Goal: Information Seeking & Learning: Learn about a topic

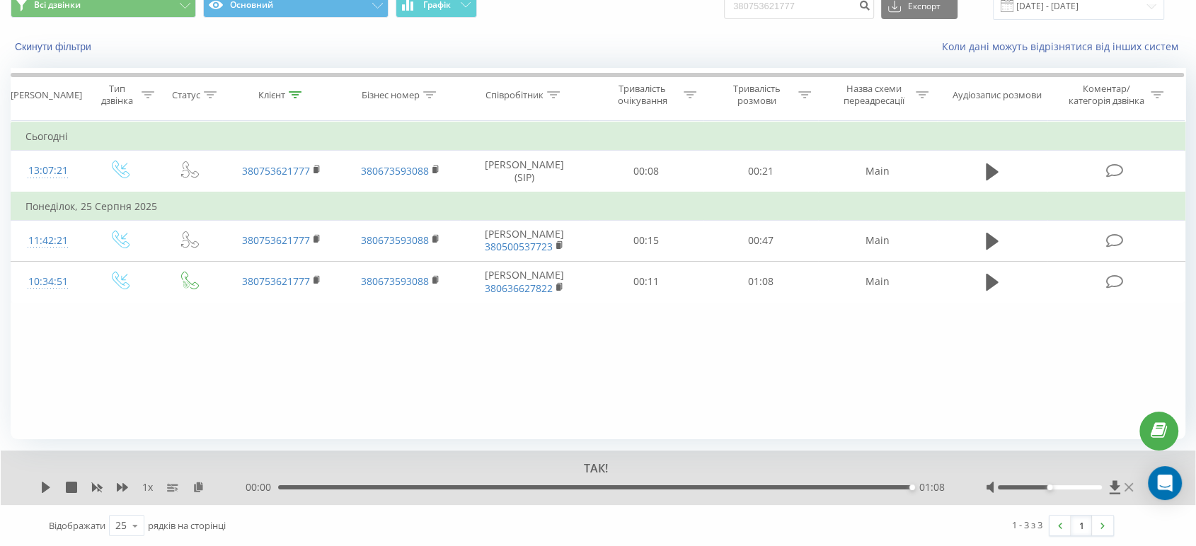
click at [1130, 483] on icon at bounding box center [1129, 487] width 8 height 11
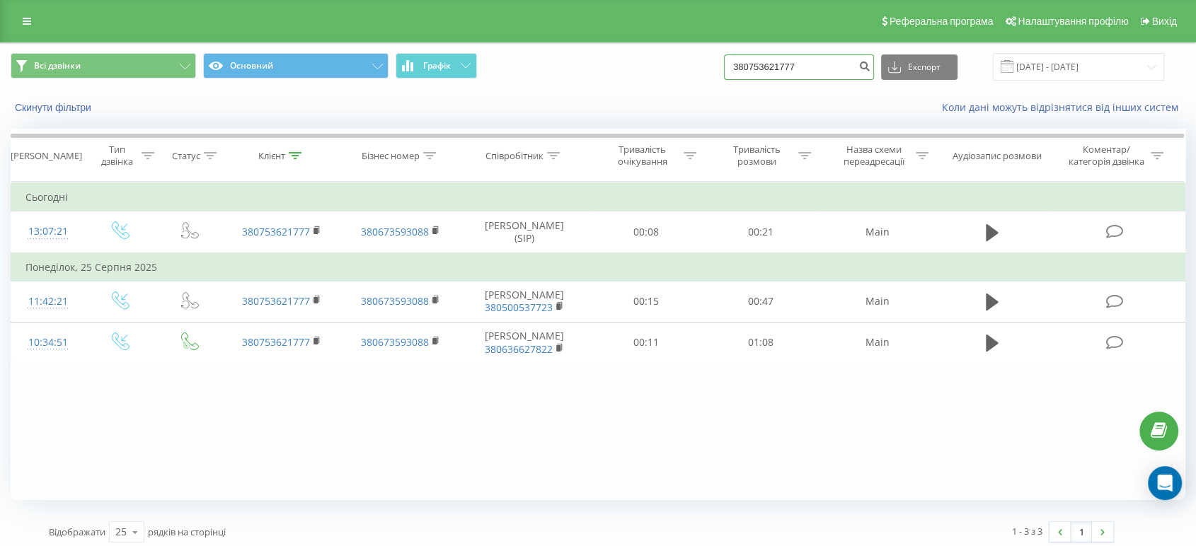
drag, startPoint x: 847, startPoint y: 77, endPoint x: 776, endPoint y: 61, distance: 71.9
click at [776, 61] on input "380753621777" at bounding box center [799, 67] width 150 height 25
click at [830, 61] on input "380753621777" at bounding box center [799, 67] width 150 height 25
drag, startPoint x: 762, startPoint y: 69, endPoint x: 590, endPoint y: 69, distance: 172.0
click at [593, 69] on div "Основний Основний Графік 380753621777 Експорт .csv .xls .xlsx [DATE] - [DATE]" at bounding box center [598, 67] width 1175 height 28
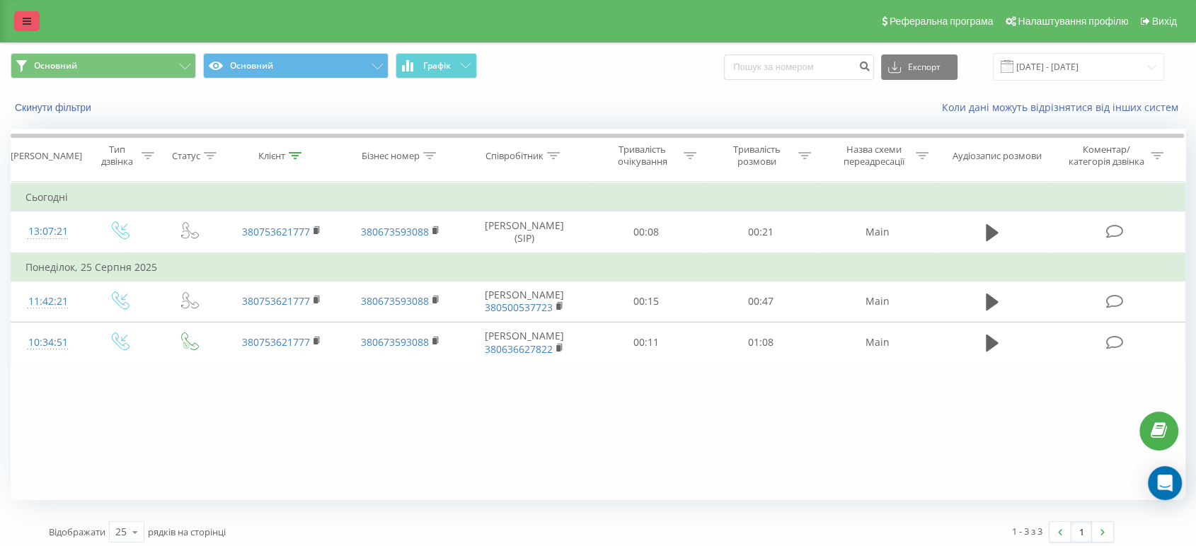
click at [23, 14] on link at bounding box center [26, 21] width 25 height 20
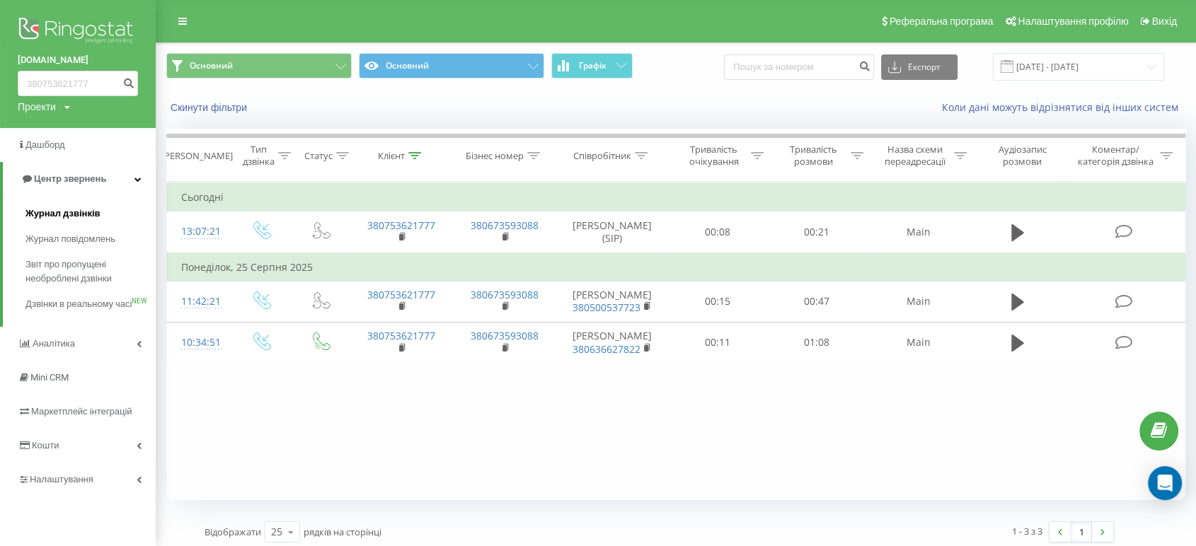
click at [81, 214] on span "Журнал дзвінків" at bounding box center [62, 214] width 75 height 14
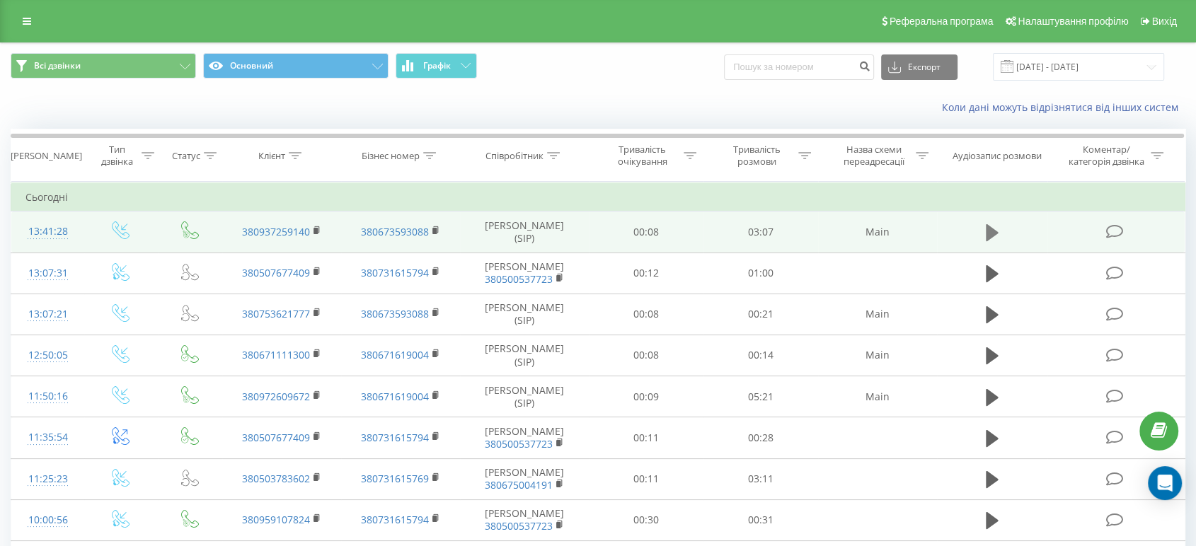
click at [991, 227] on icon at bounding box center [992, 232] width 13 height 17
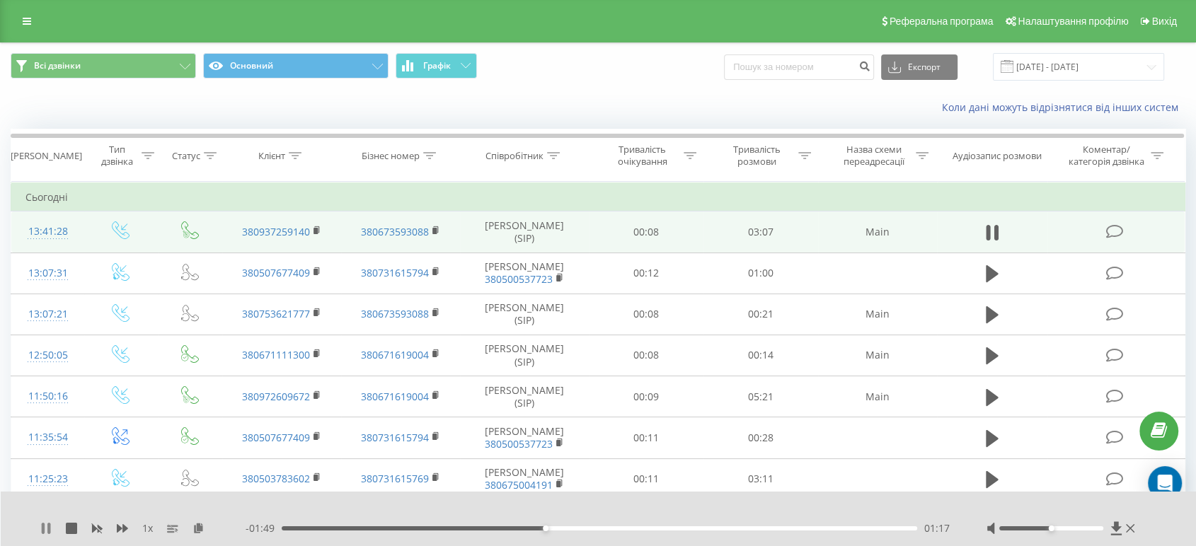
click at [48, 527] on icon at bounding box center [48, 528] width 3 height 11
click at [48, 526] on icon at bounding box center [45, 528] width 11 height 11
click at [638, 522] on div "- 01:00 02:06 02:06" at bounding box center [599, 529] width 706 height 14
click at [631, 527] on div "- 01:00 02:06 02:06" at bounding box center [599, 529] width 706 height 14
click at [634, 527] on div "02:07" at bounding box center [600, 529] width 636 height 4
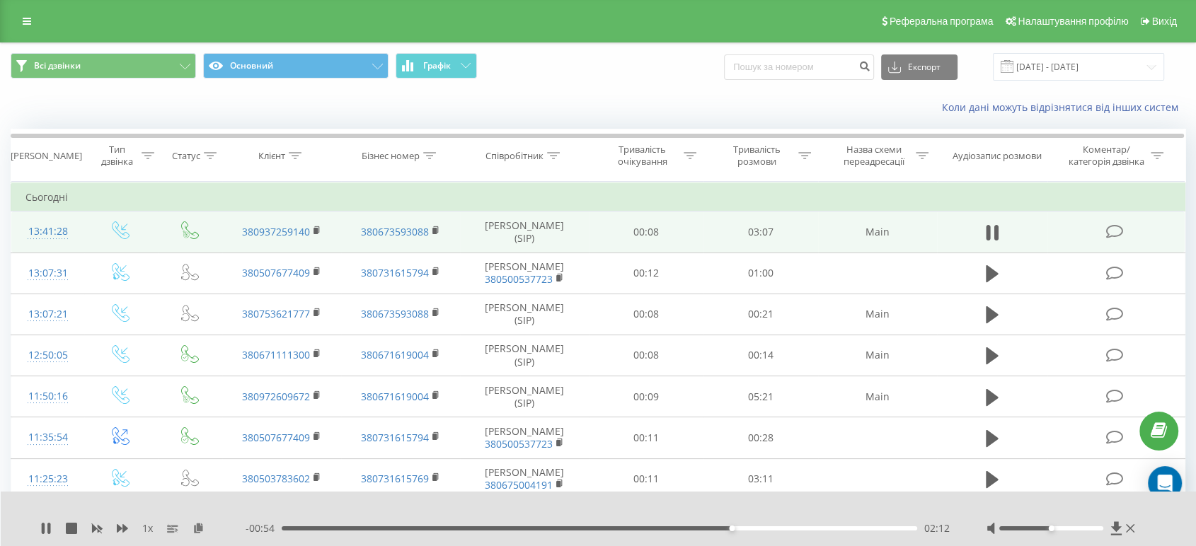
click at [688, 498] on div "1 x - 00:54 02:12 02:12" at bounding box center [599, 519] width 1196 height 55
click at [726, 98] on div "Коли дані можуть відрізнятися вiд інших систем" at bounding box center [598, 108] width 1195 height 34
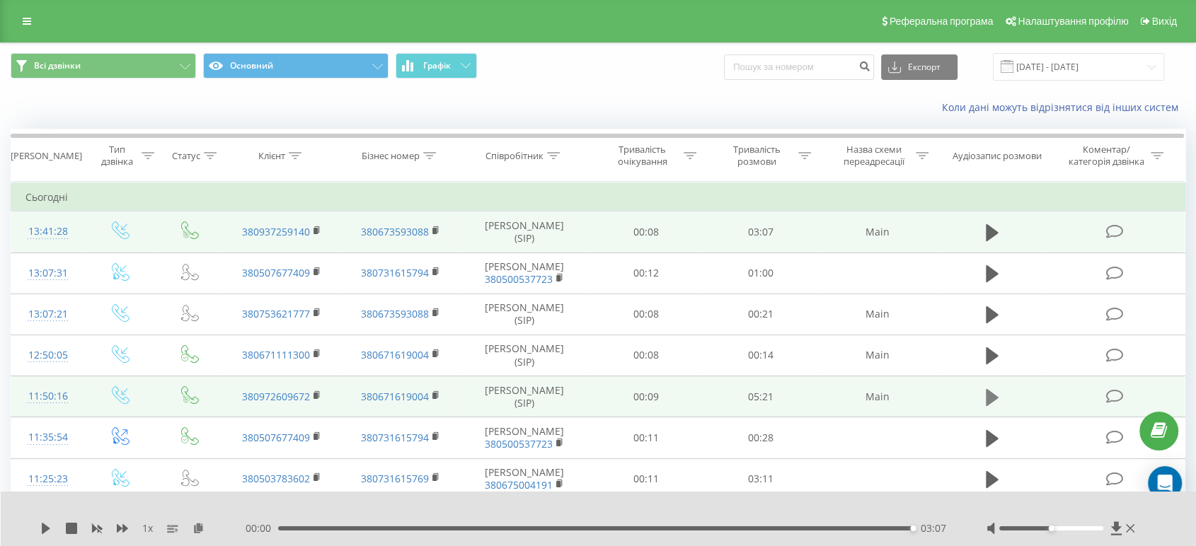
click at [992, 408] on icon at bounding box center [992, 398] width 13 height 20
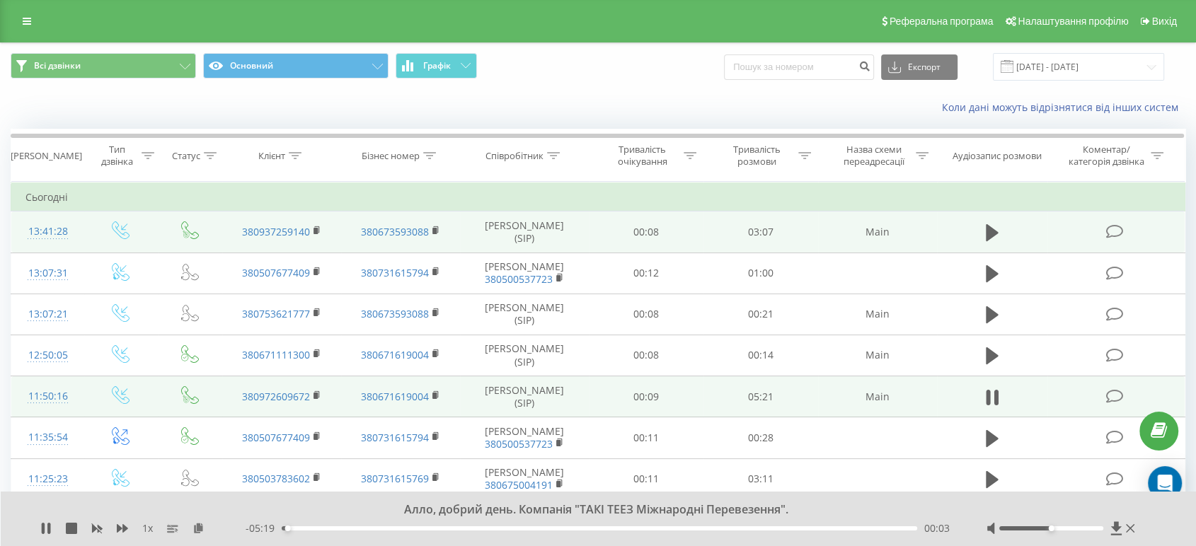
drag, startPoint x: 1072, startPoint y: 532, endPoint x: 1059, endPoint y: 529, distance: 13.6
click at [1086, 529] on div at bounding box center [1062, 529] width 151 height 14
drag, startPoint x: 1057, startPoint y: 530, endPoint x: 1127, endPoint y: 529, distance: 70.1
click at [1127, 529] on div at bounding box center [1062, 529] width 151 height 14
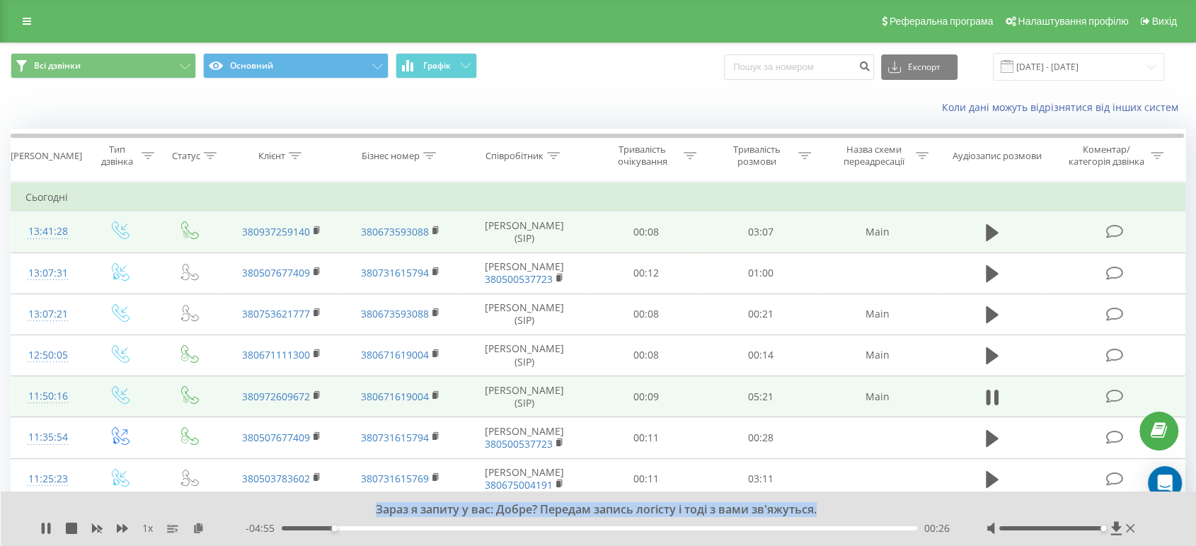
drag, startPoint x: 819, startPoint y: 510, endPoint x: 301, endPoint y: 506, distance: 518.1
click at [301, 506] on div "Зараз я запиту у вас: Добре? Передам запись логісту і тоді з вами зв'яжуться." at bounding box center [589, 511] width 878 height 16
click at [338, 506] on div "Зараз я запиту у вас: Добре? Передам запись логісту і тоді з вами зв'яжуться." at bounding box center [589, 511] width 878 height 16
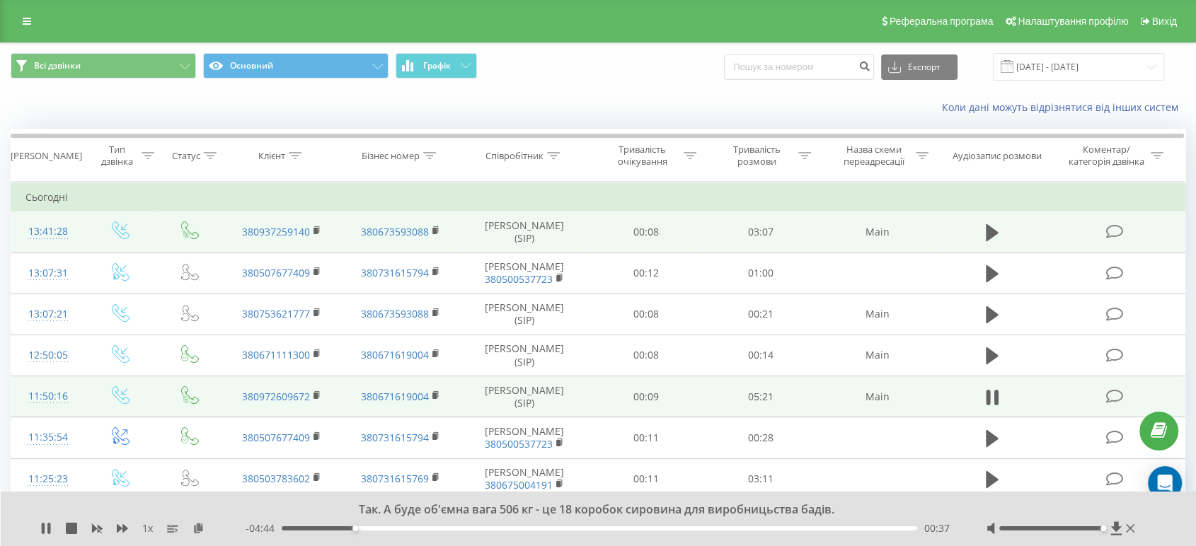
drag, startPoint x: 142, startPoint y: 524, endPoint x: 146, endPoint y: 532, distance: 8.3
click at [142, 527] on div "1 x" at bounding box center [142, 529] width 205 height 14
click at [146, 533] on span "1 x" at bounding box center [147, 529] width 11 height 14
click at [147, 534] on span "1 x" at bounding box center [147, 529] width 11 height 14
drag, startPoint x: 147, startPoint y: 531, endPoint x: 157, endPoint y: 527, distance: 10.8
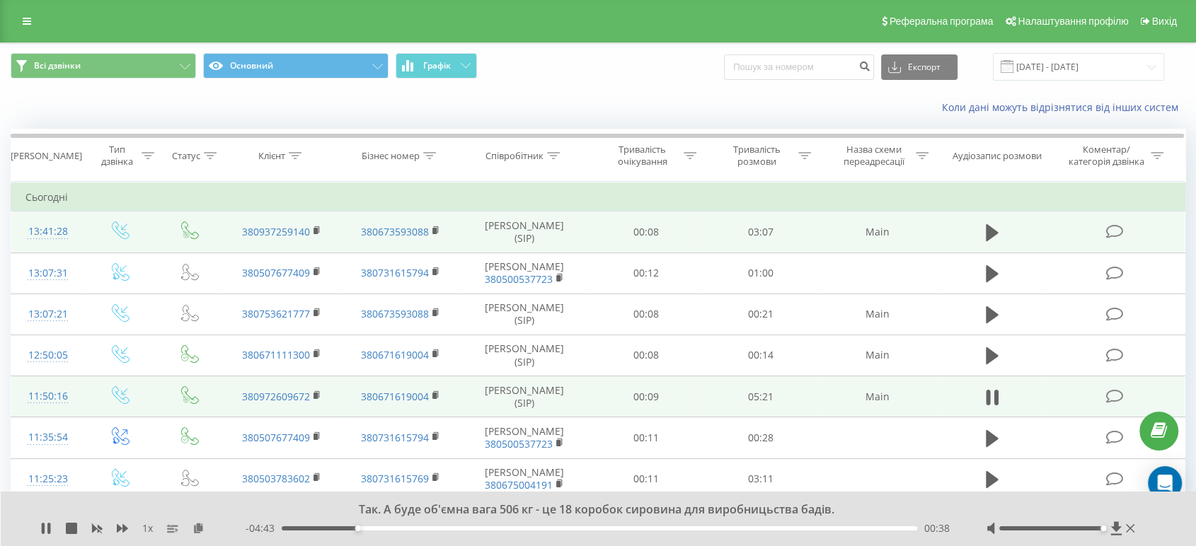
click at [152, 530] on span "1 x" at bounding box center [147, 529] width 11 height 14
click at [149, 529] on span "1 x" at bounding box center [147, 529] width 11 height 14
click at [125, 531] on icon at bounding box center [122, 528] width 11 height 8
click at [122, 527] on icon at bounding box center [122, 528] width 11 height 8
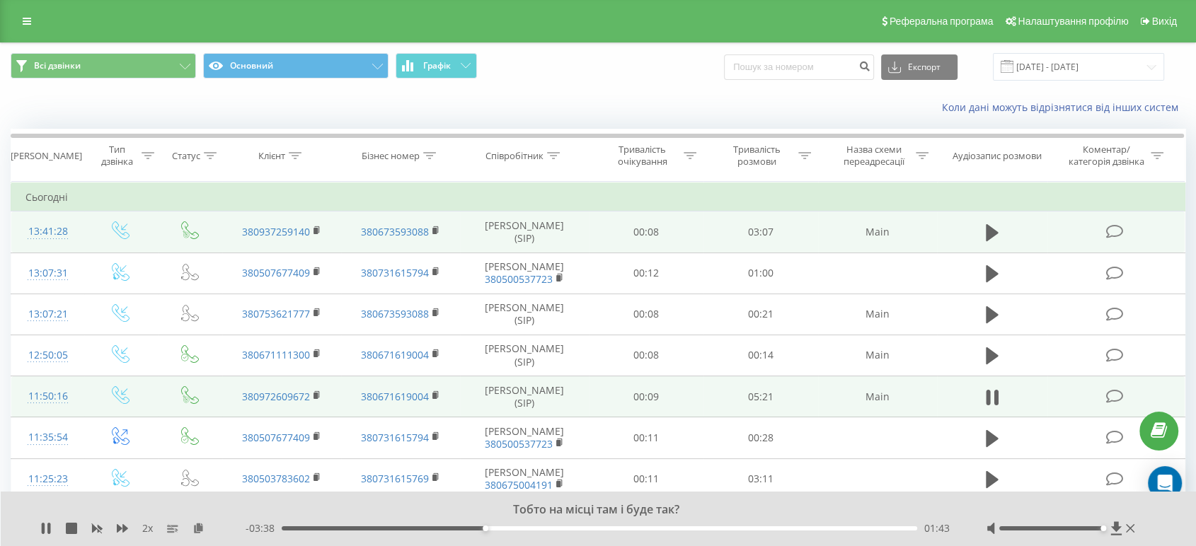
click at [103, 529] on div "2 x" at bounding box center [142, 529] width 205 height 14
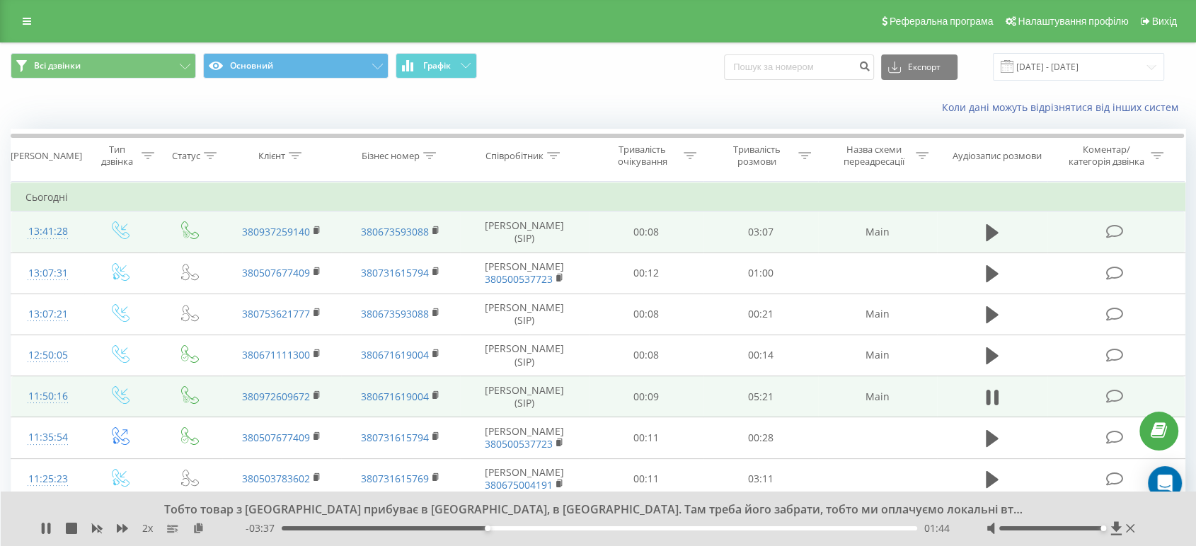
click at [103, 529] on div "2 x" at bounding box center [142, 529] width 205 height 14
click at [99, 530] on icon at bounding box center [96, 528] width 11 height 11
click at [487, 530] on div "01:48" at bounding box center [600, 529] width 636 height 4
click at [479, 531] on div "- 03:37 01:44 01:44" at bounding box center [599, 529] width 706 height 14
click at [479, 529] on div "01:45" at bounding box center [600, 529] width 636 height 4
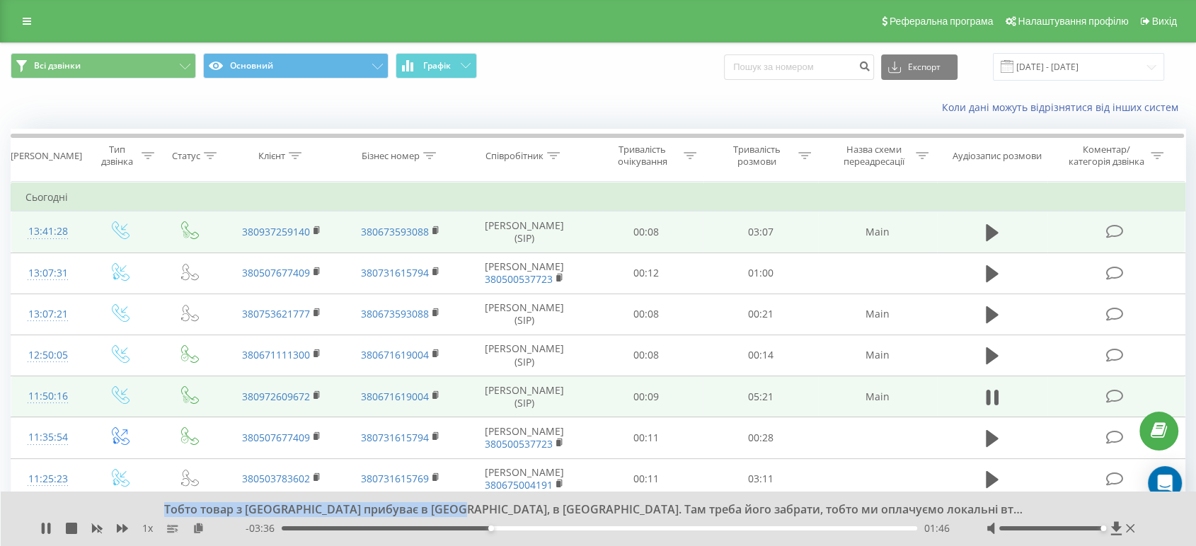
drag, startPoint x: 167, startPoint y: 506, endPoint x: 456, endPoint y: 507, distance: 288.8
click at [454, 507] on div "Тобто товар з Китаї прибуває в Порт-Гдини, в Польщі. Там треба його забрати, то…" at bounding box center [589, 511] width 878 height 16
click at [457, 507] on div "Тобто товар з Китаї прибуває в Порт-Гдини, в Польщі. Там треба його забрати, то…" at bounding box center [589, 511] width 878 height 16
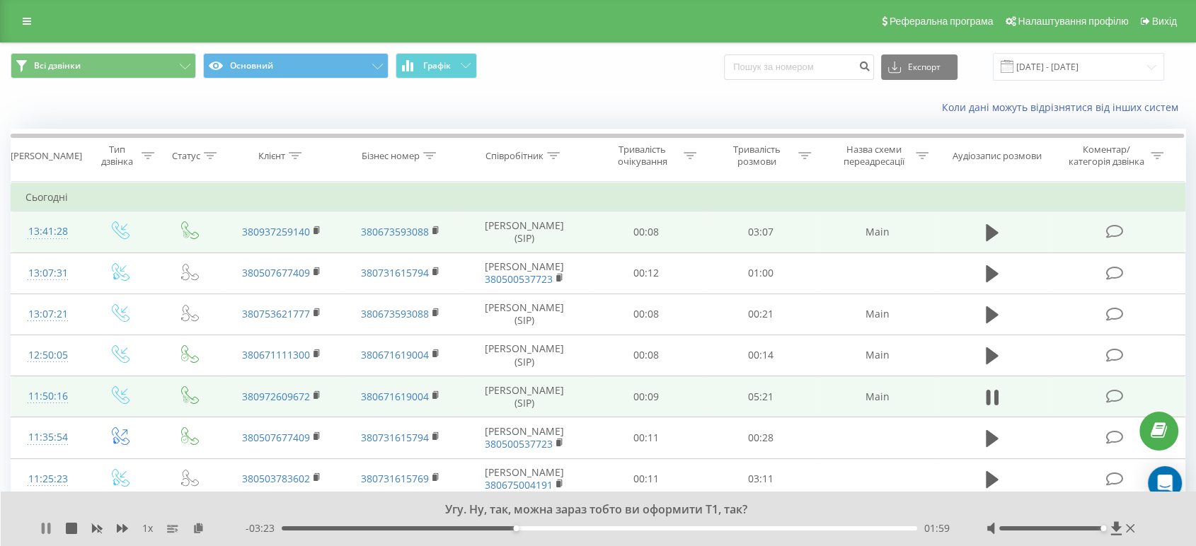
click at [46, 525] on icon at bounding box center [45, 528] width 11 height 11
